Goal: Information Seeking & Learning: Find specific fact

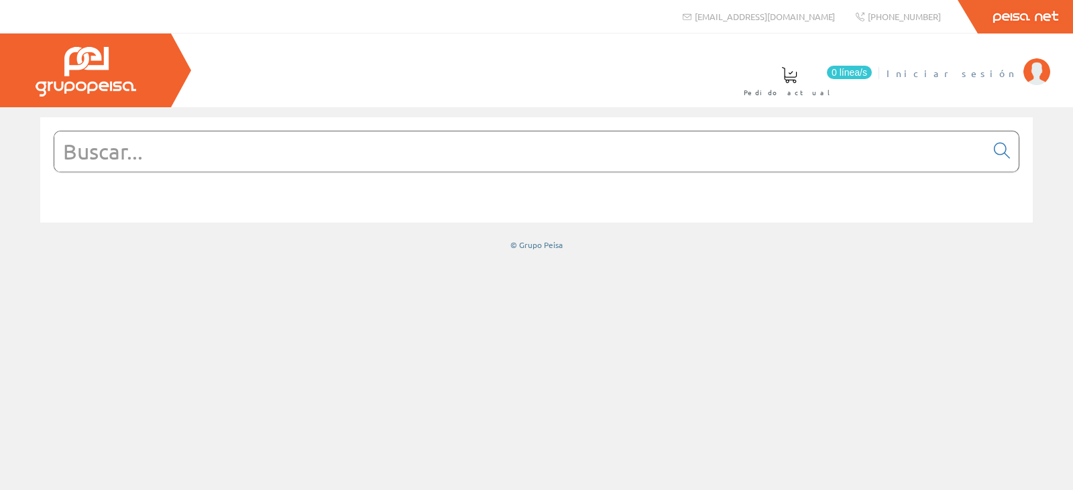
click at [985, 80] on li "Iniciar sesión" at bounding box center [968, 82] width 170 height 52
click at [990, 74] on span "Iniciar sesión" at bounding box center [951, 72] width 130 height 13
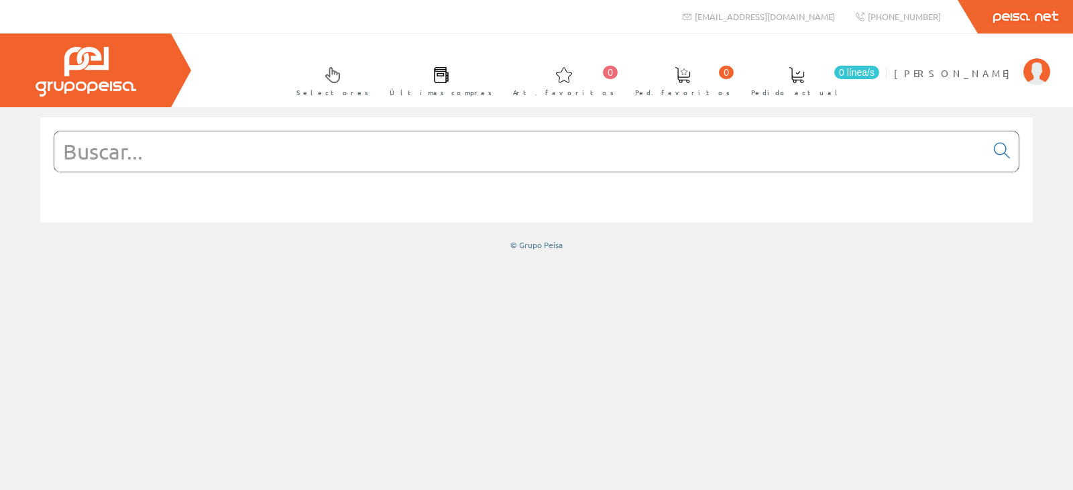
click at [298, 153] on input "text" at bounding box center [519, 151] width 931 height 40
type input "e"
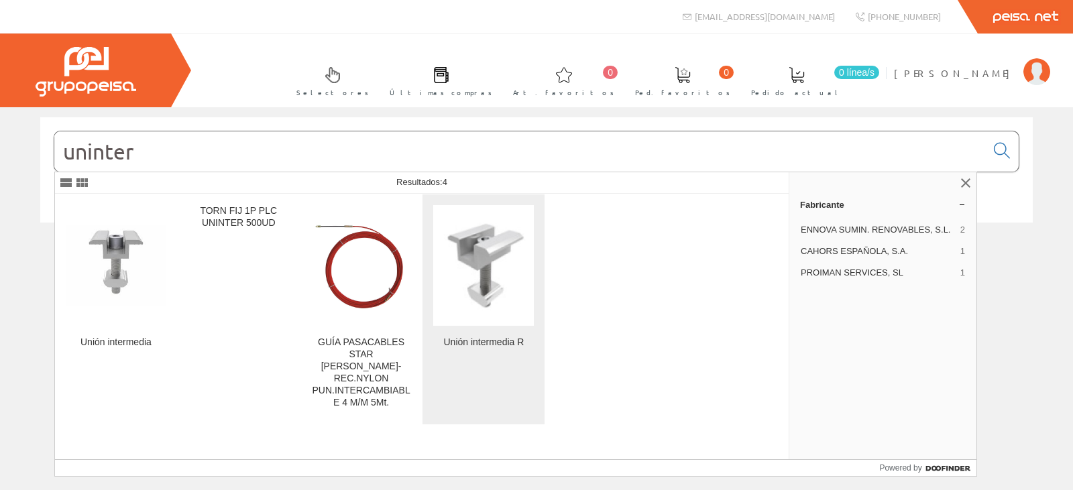
type input "uninter"
click at [471, 263] on img at bounding box center [483, 266] width 101 height 90
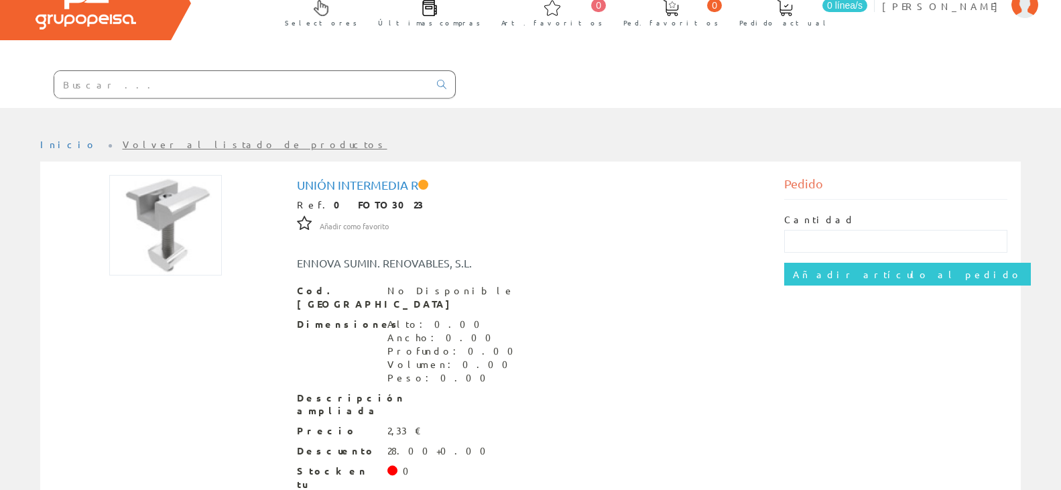
scroll to position [133, 0]
